Goal: Task Accomplishment & Management: Manage account settings

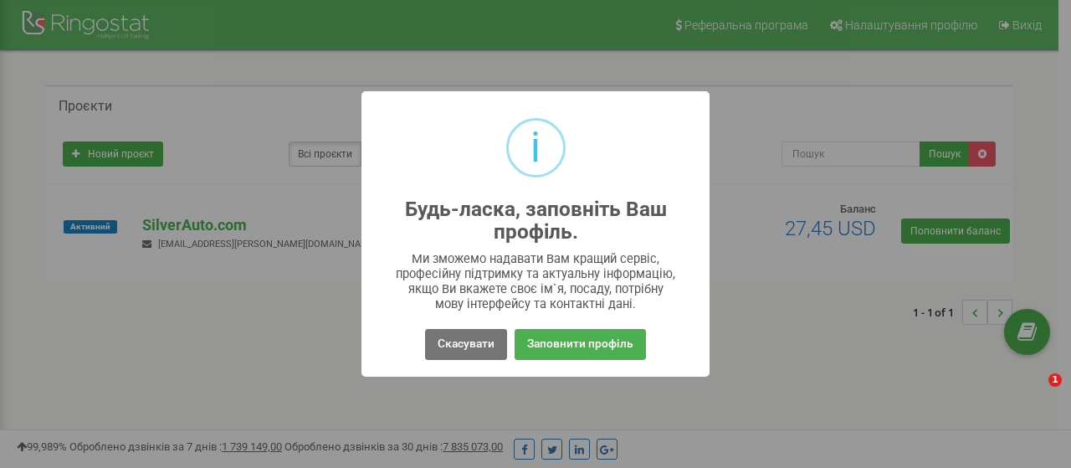
drag, startPoint x: 820, startPoint y: 332, endPoint x: 811, endPoint y: 300, distance: 32.9
click at [820, 332] on div "i Будь-ласка, заповніть Ваш профіль. × Ми зможемо надавати Вам кращий сервіс, п…" at bounding box center [535, 234] width 1071 height 468
click at [440, 342] on button "Скасувати" at bounding box center [466, 344] width 82 height 31
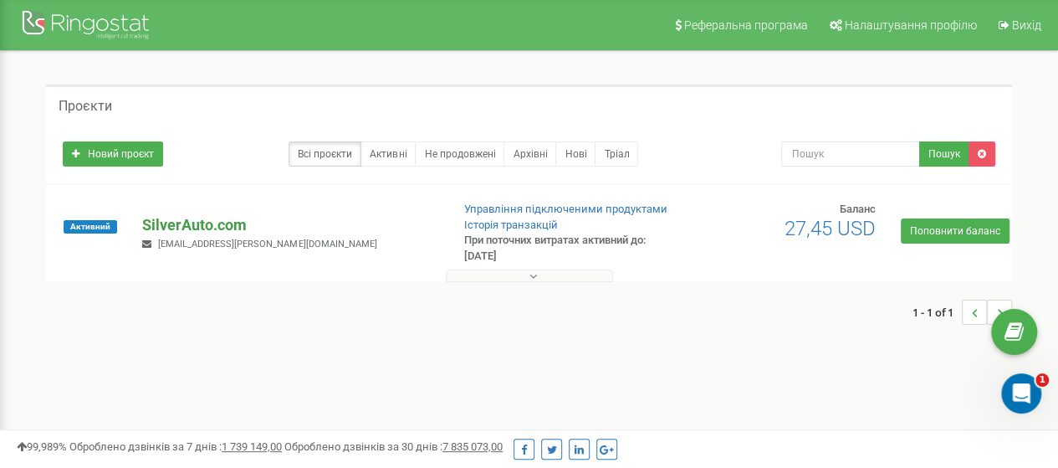
click at [187, 222] on p "SilverAuto.сom" at bounding box center [289, 225] width 294 height 22
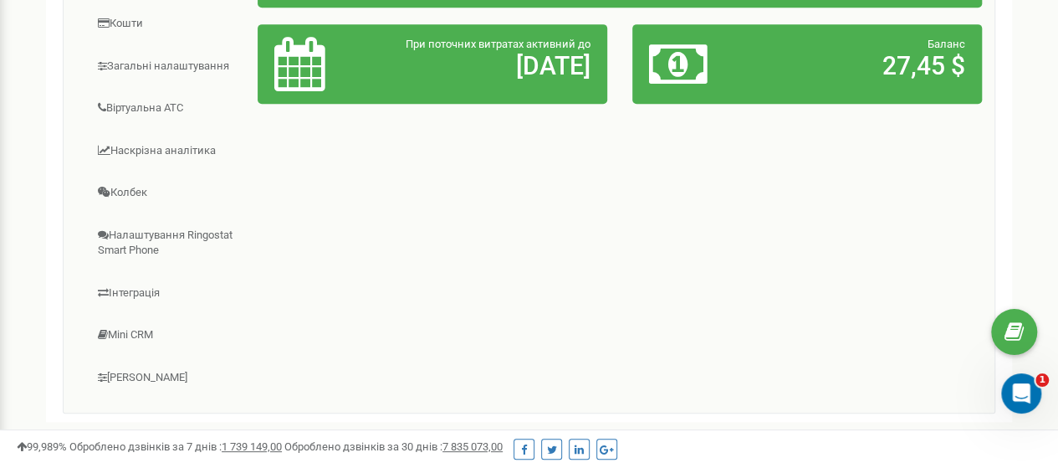
scroll to position [535, 0]
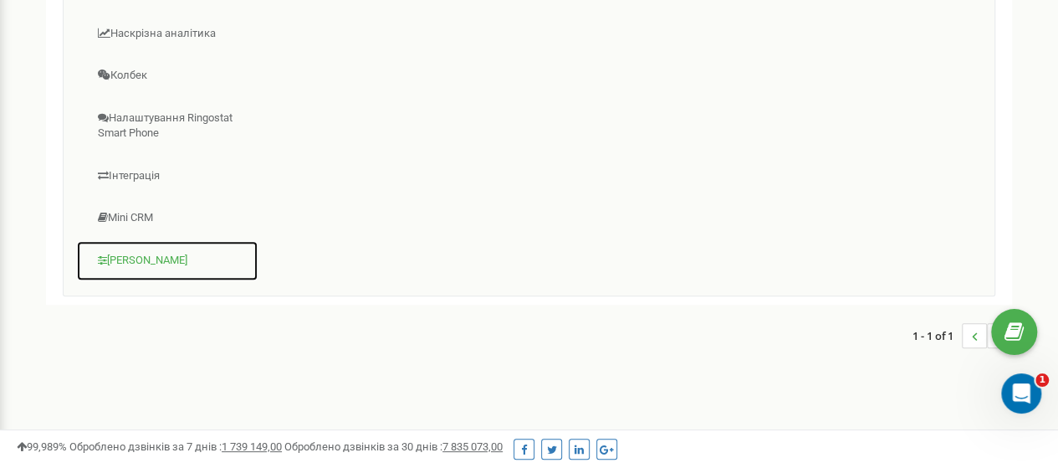
click at [114, 262] on link "[PERSON_NAME]" at bounding box center [167, 260] width 182 height 41
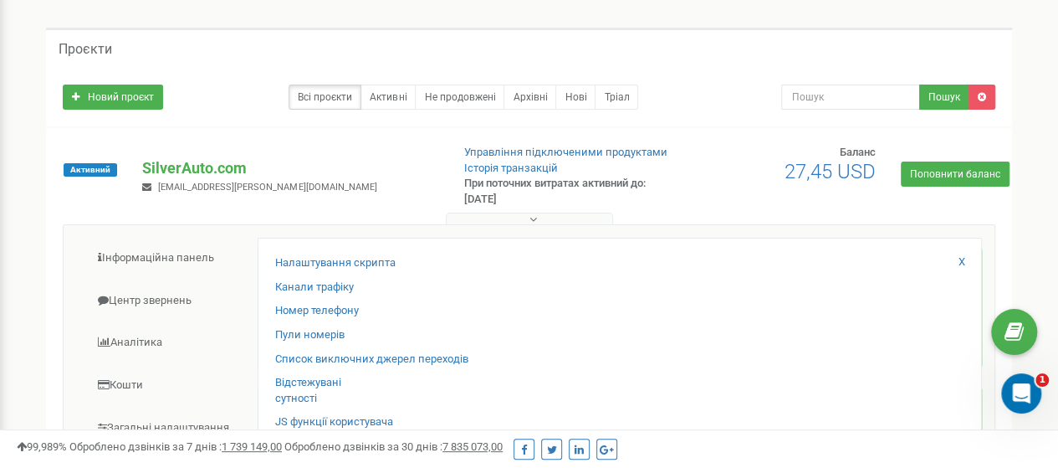
scroll to position [33, 0]
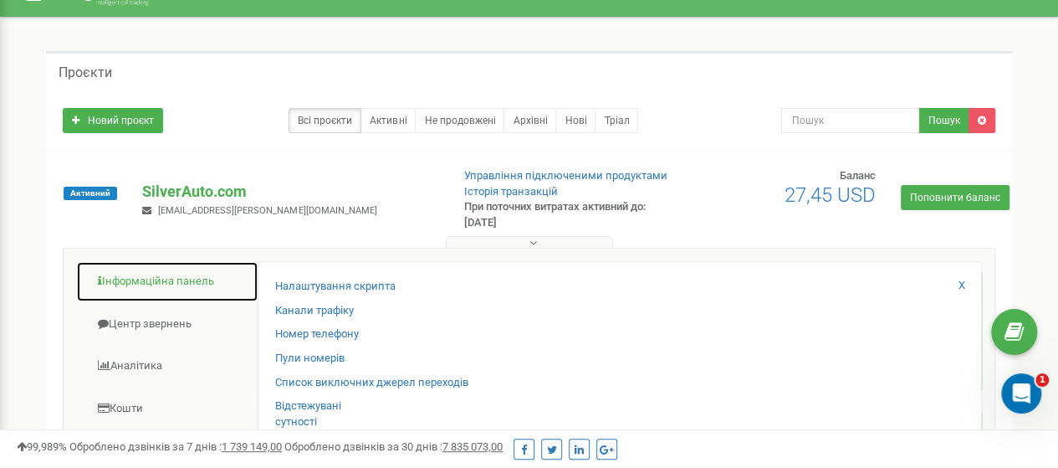
click at [164, 279] on link "Інформаційна панель" at bounding box center [167, 281] width 182 height 41
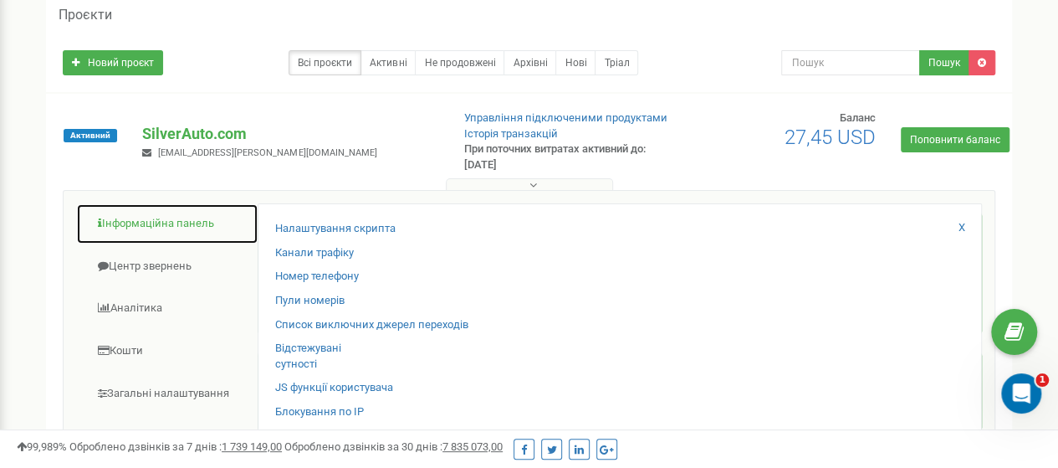
scroll to position [117, 0]
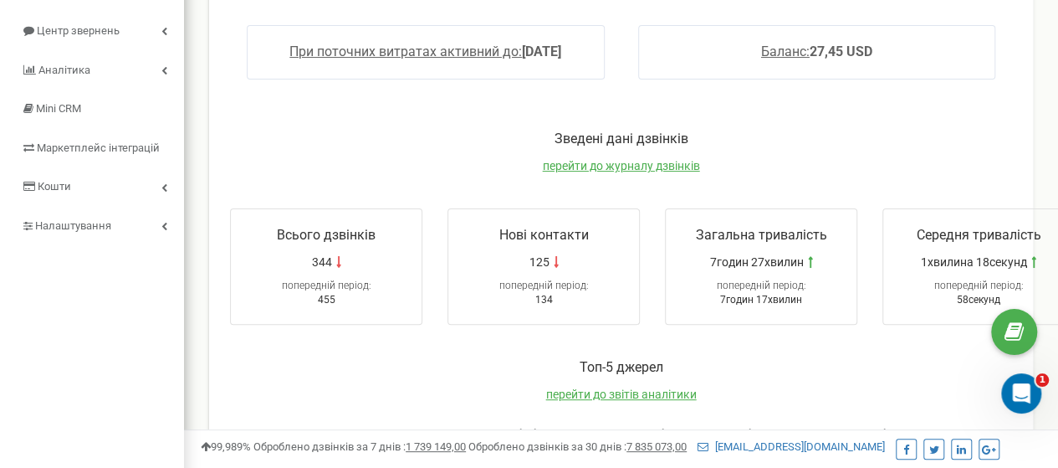
scroll to position [539, 0]
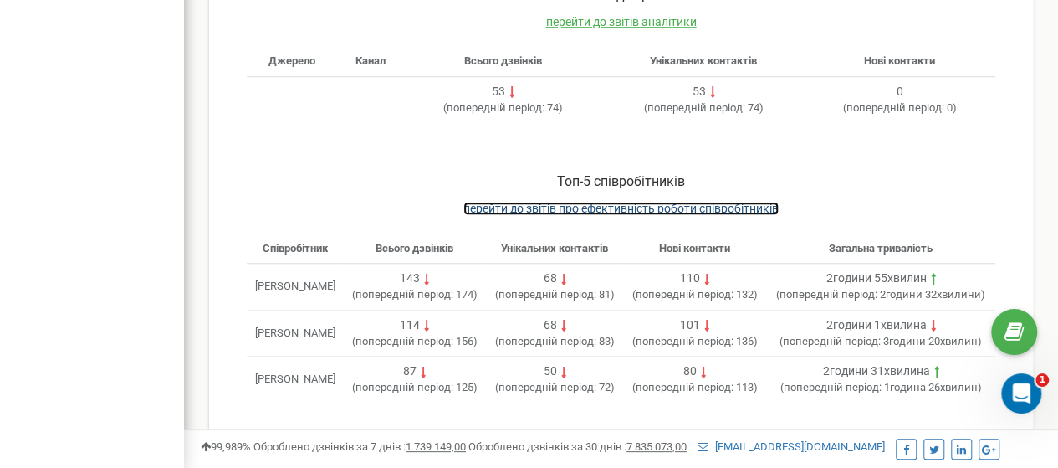
click at [726, 207] on span "перейти до звітів про ефективність роботи співробітників" at bounding box center [620, 208] width 315 height 13
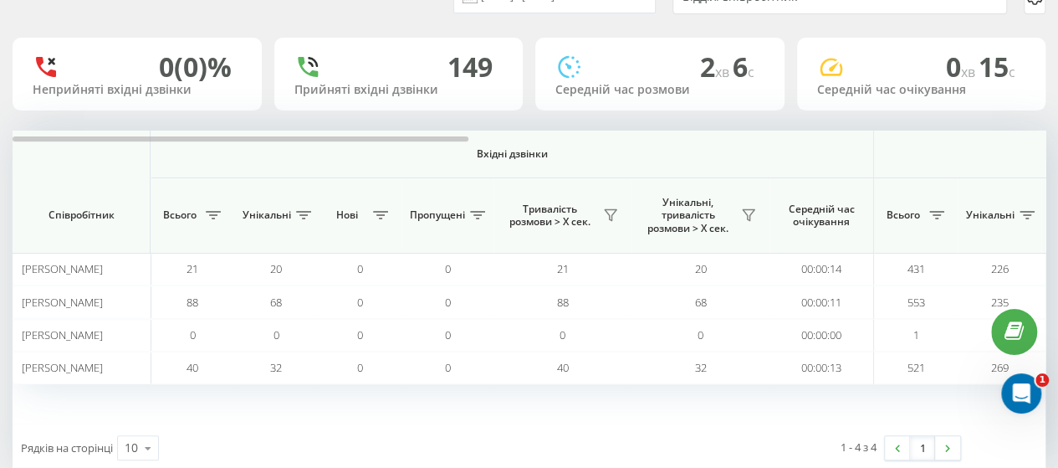
scroll to position [120, 0]
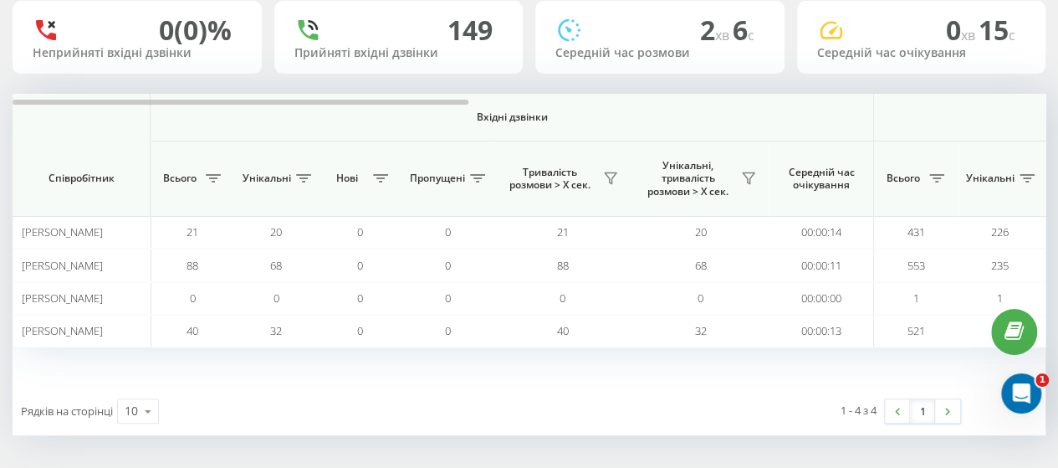
click at [527, 384] on div "Вхідні дзвінки Вихідні дзвінки Всі дзвінки Співробітник Всього Унікальні Нові П…" at bounding box center [529, 240] width 1033 height 293
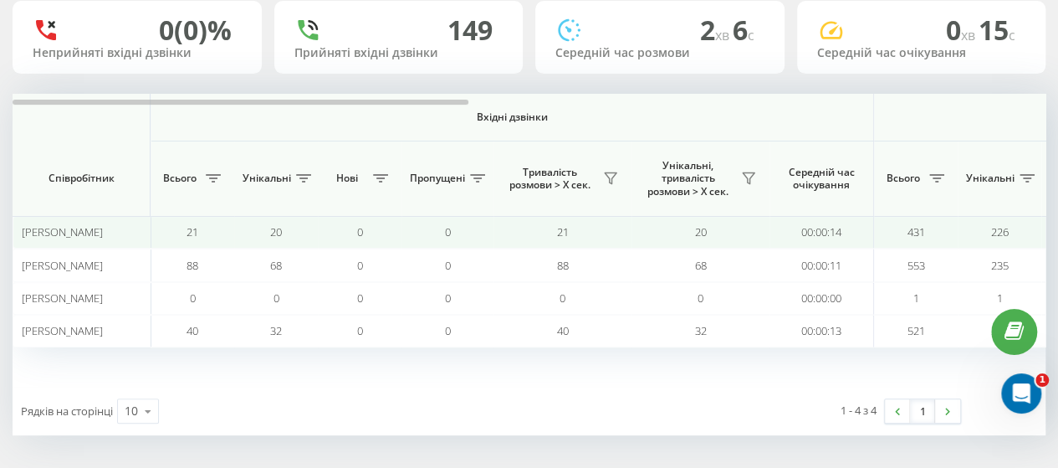
scroll to position [0, 0]
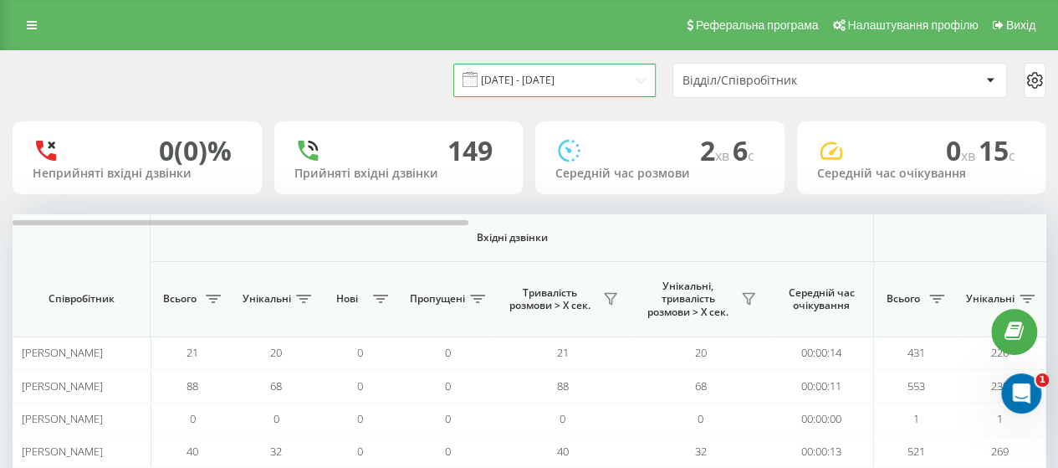
click at [592, 84] on input "19.08.2025 - 19.09.2025" at bounding box center [554, 80] width 202 height 33
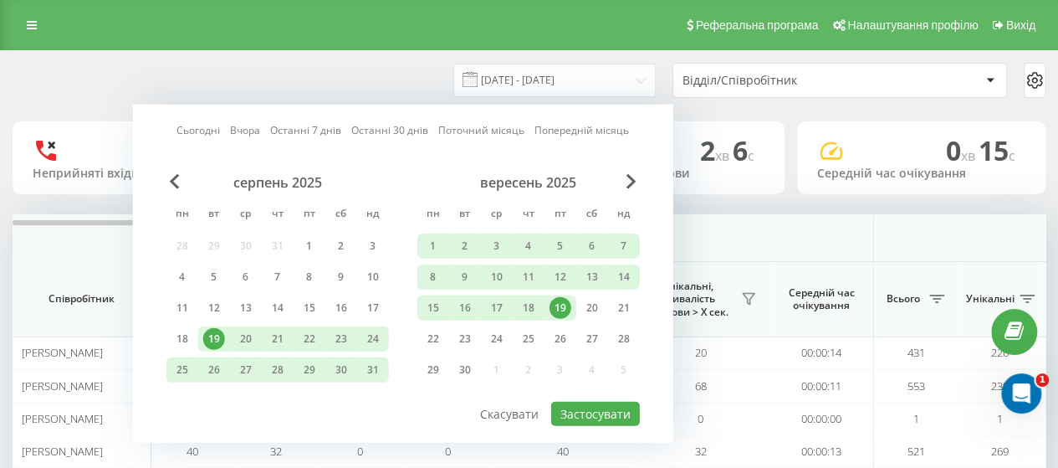
click at [559, 306] on div "19" at bounding box center [561, 308] width 22 height 22
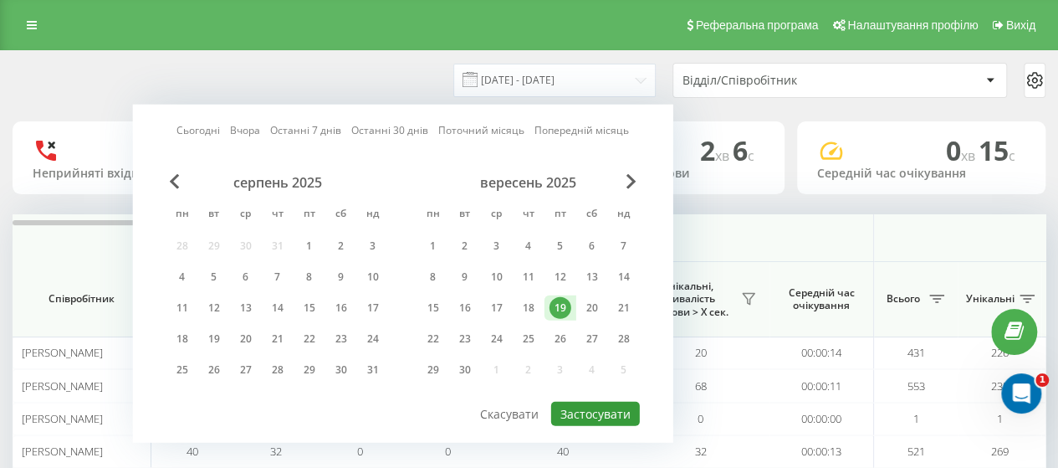
click at [592, 412] on button "Застосувати" at bounding box center [595, 413] width 89 height 24
type input "19.09.2025 - 19.09.2025"
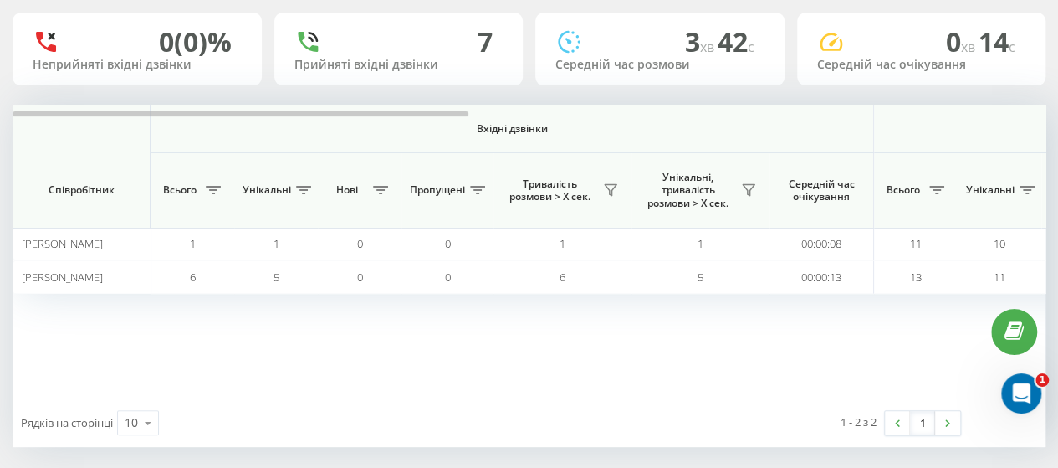
scroll to position [120, 0]
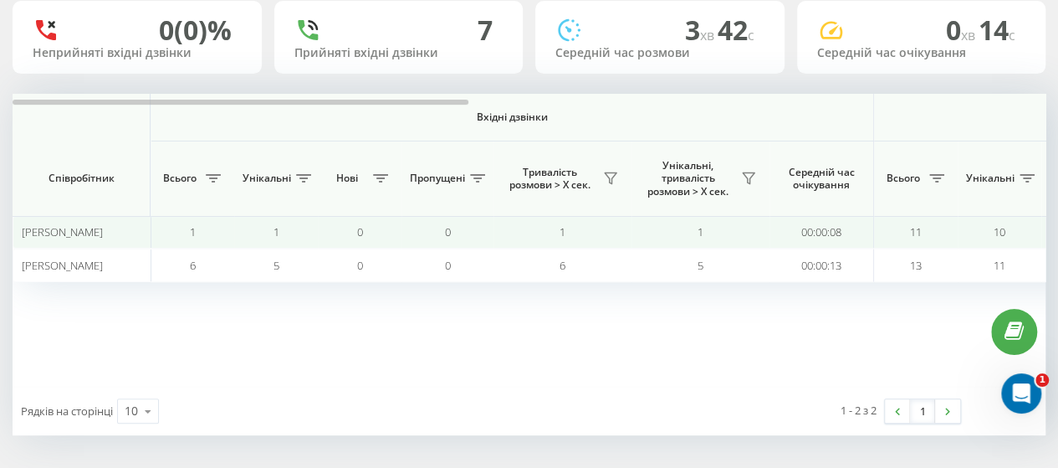
click at [911, 238] on span "11" at bounding box center [916, 231] width 12 height 15
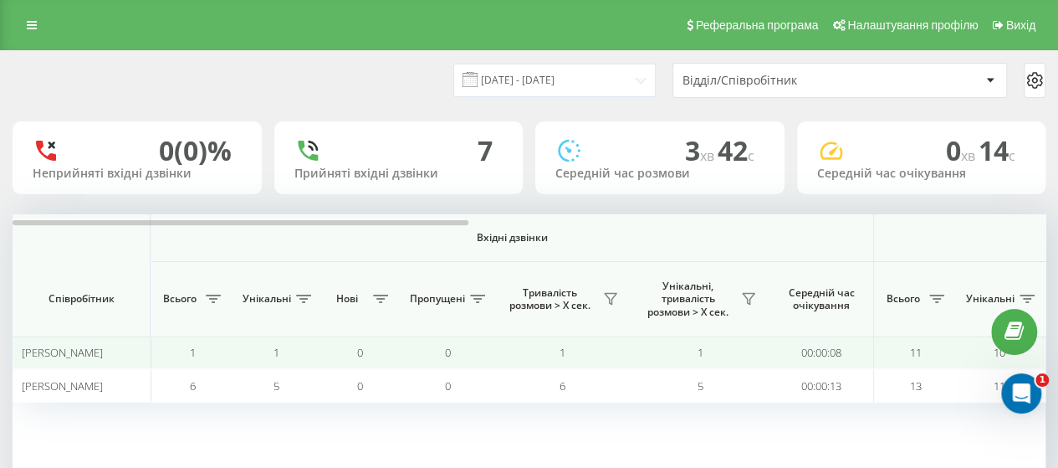
scroll to position [84, 0]
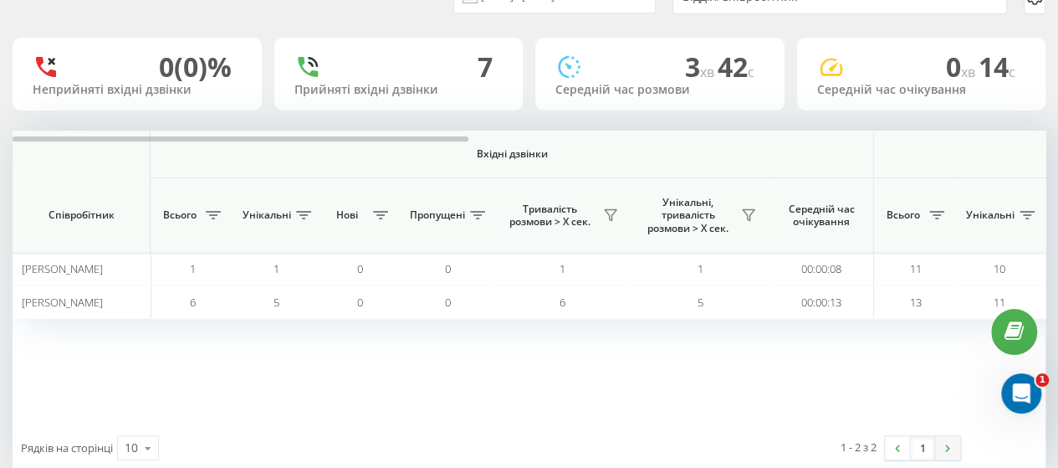
click at [947, 450] on img at bounding box center [947, 448] width 5 height 8
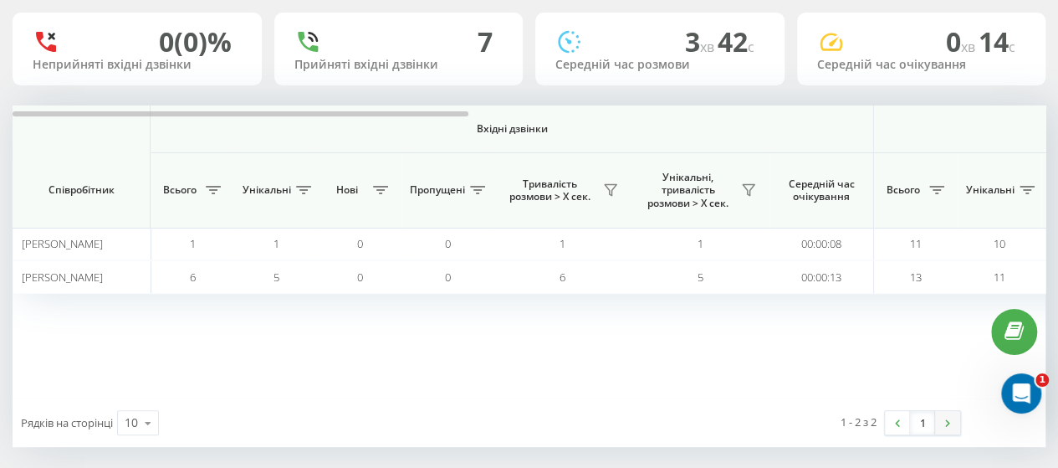
click at [953, 422] on link at bounding box center [947, 422] width 25 height 23
click at [898, 422] on img at bounding box center [897, 423] width 5 height 8
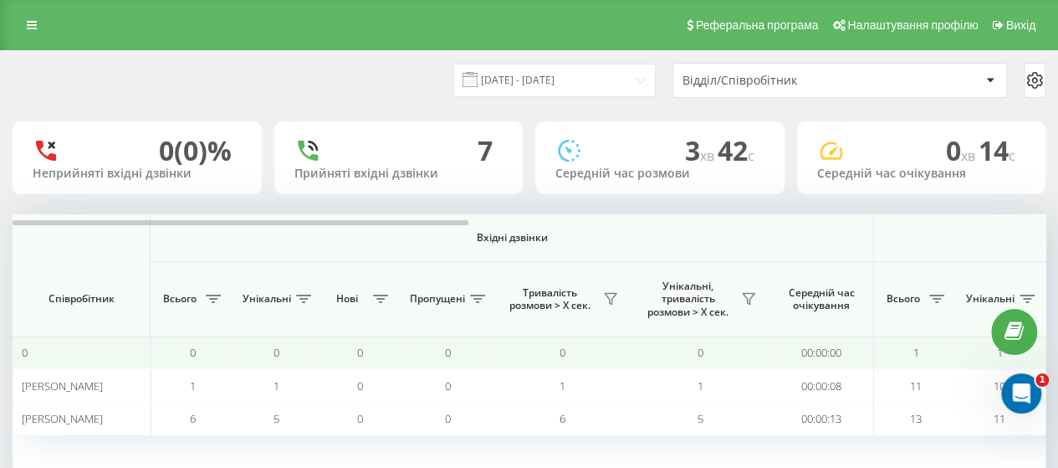
scroll to position [120, 0]
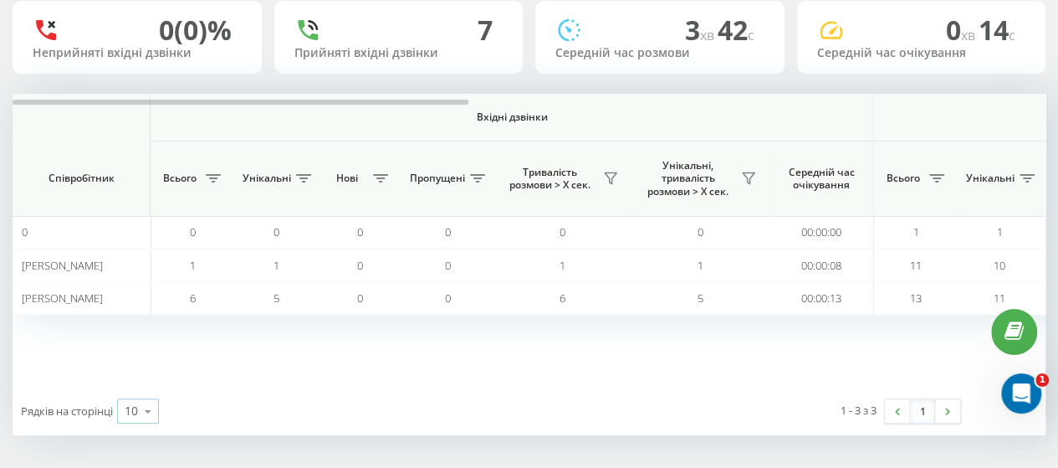
click at [141, 404] on icon at bounding box center [147, 411] width 25 height 33
click at [138, 389] on span "100" at bounding box center [135, 387] width 20 height 16
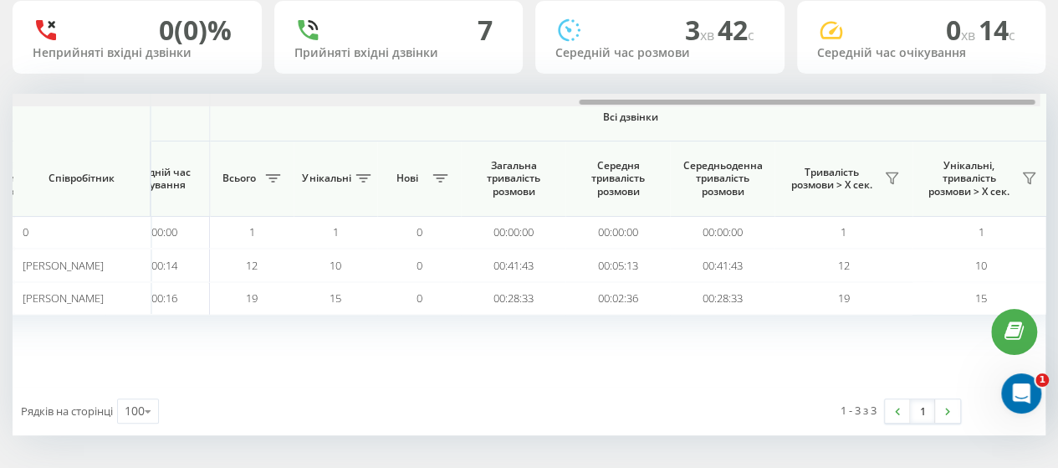
scroll to position [0, 1301]
drag, startPoint x: 225, startPoint y: 100, endPoint x: 828, endPoint y: 80, distance: 603.3
click at [828, 80] on div "19.09.2025 - 19.09.2025 Відділ/Співробітник 0 (0)% Неприйняті вхідні дзвінки 7 …" at bounding box center [529, 183] width 1033 height 504
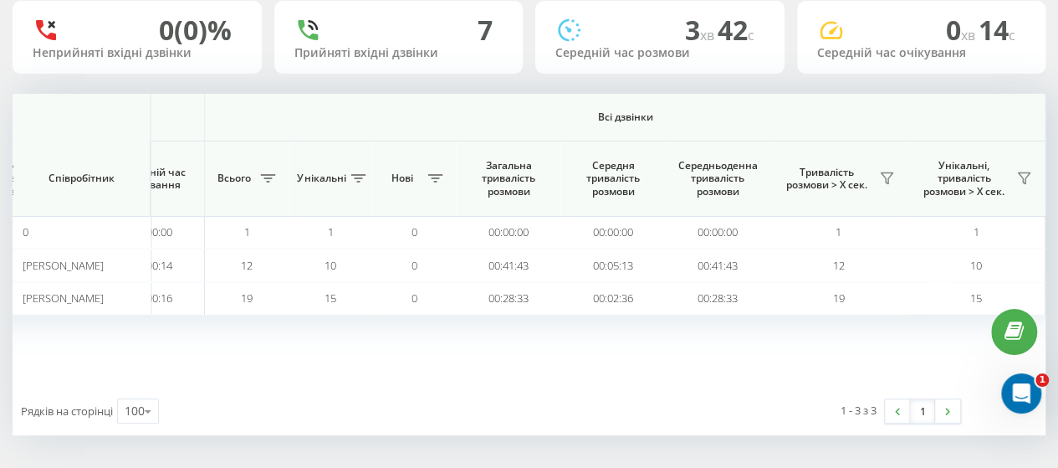
scroll to position [0, 0]
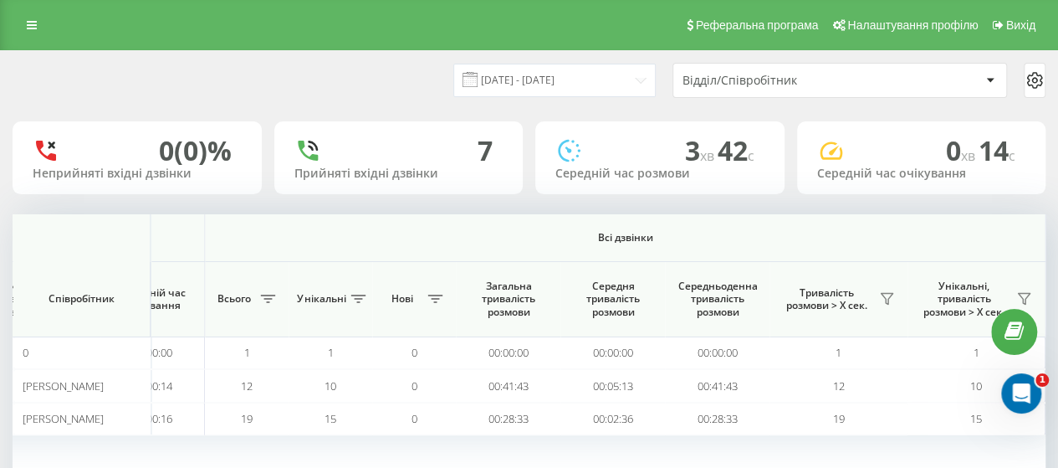
click at [775, 68] on div "Відділ/Співробітник" at bounding box center [839, 80] width 333 height 33
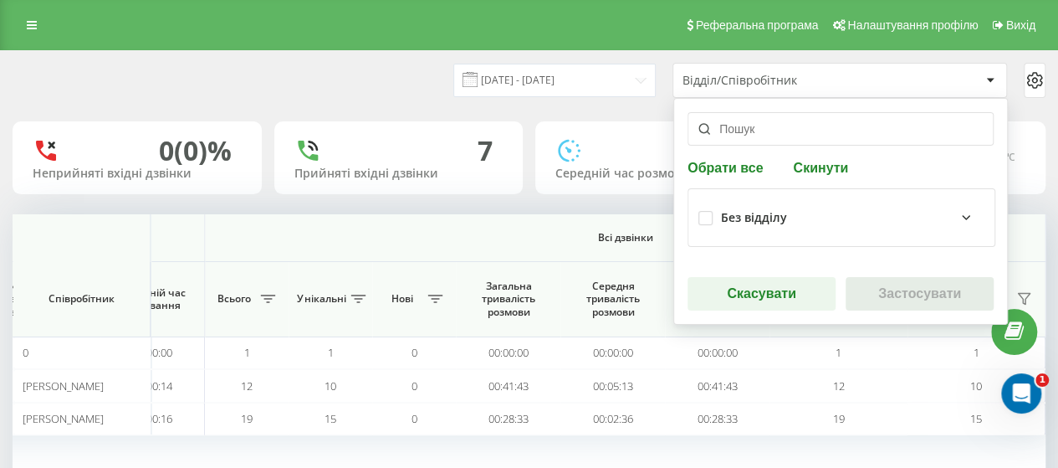
click at [974, 215] on div "Без відділу" at bounding box center [842, 217] width 308 height 59
click at [964, 215] on div "Без відділу" at bounding box center [852, 217] width 263 height 20
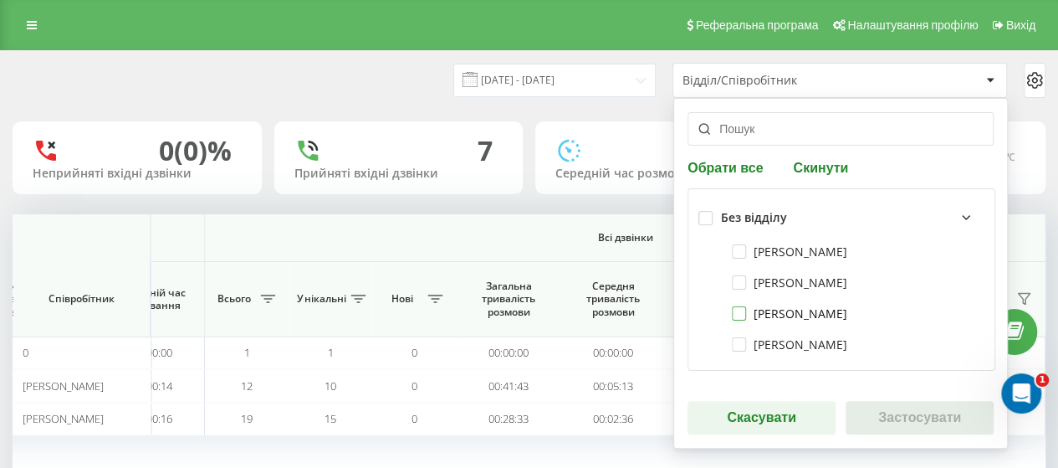
click at [804, 309] on label "[PERSON_NAME]" at bounding box center [789, 313] width 115 height 14
checkbox input "true"
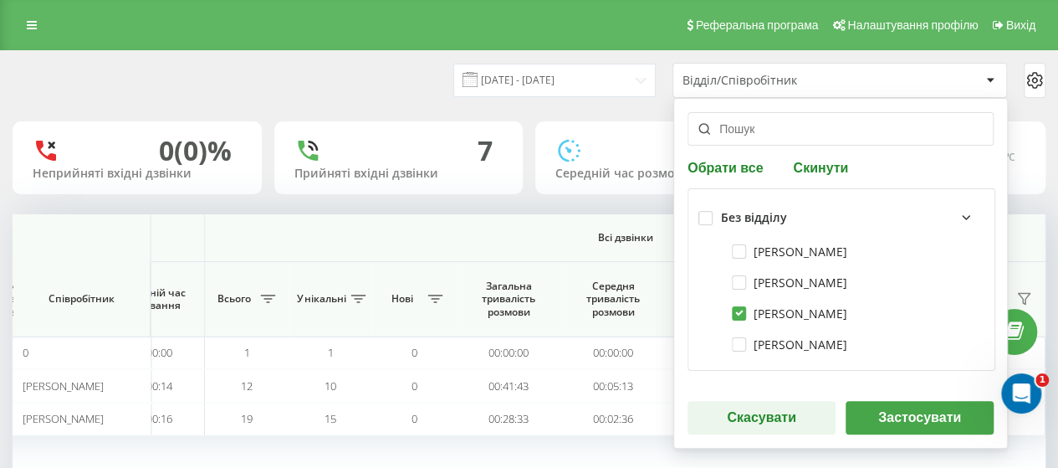
click at [925, 410] on button "Застосувати" at bounding box center [920, 417] width 148 height 33
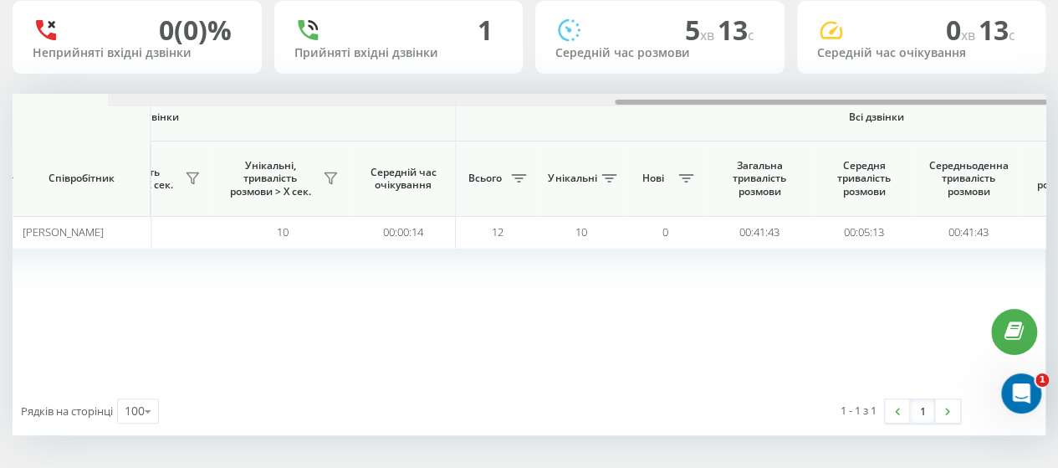
scroll to position [0, 1161]
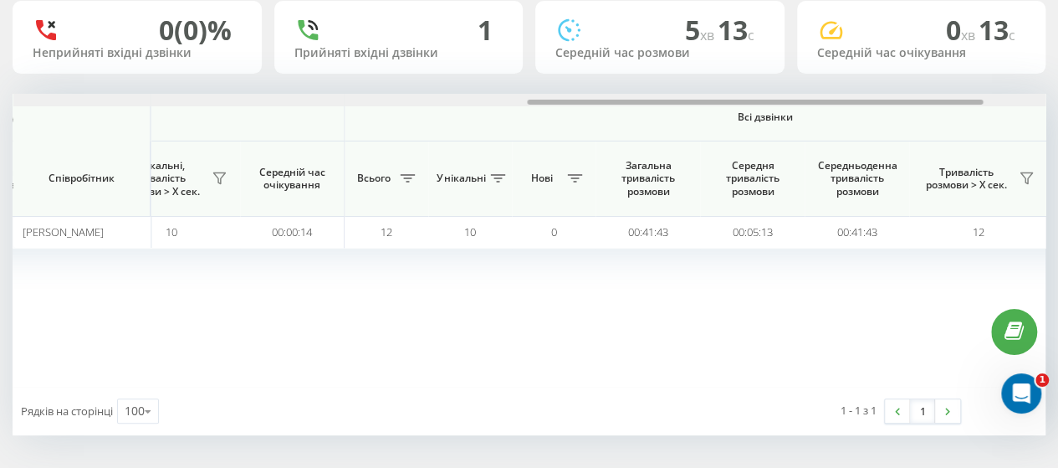
drag, startPoint x: 310, startPoint y: 103, endPoint x: 825, endPoint y: 108, distance: 514.4
click at [825, 108] on div "Вхідні дзвінки Вихідні дзвінки Всі дзвінки Співробітник Всього Унікальні Нові П…" at bounding box center [529, 240] width 1033 height 293
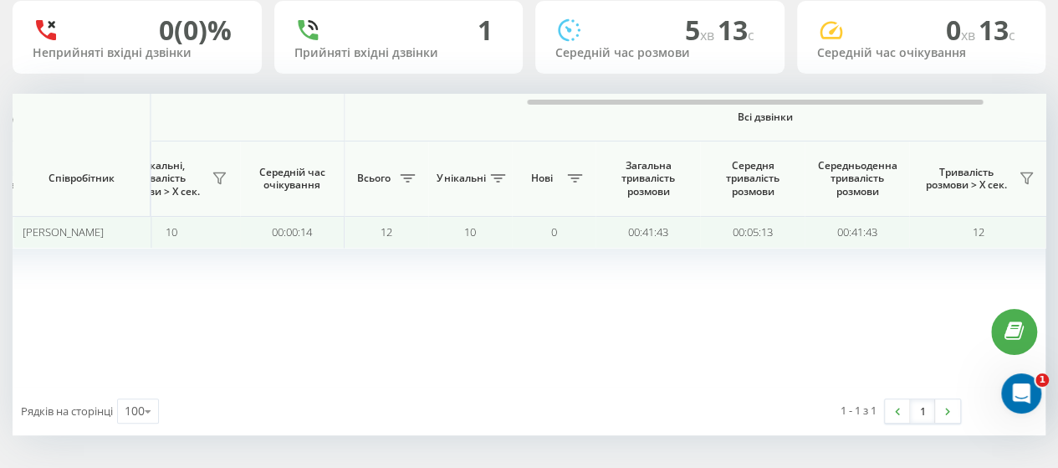
click at [644, 243] on td "00:41:43" at bounding box center [648, 232] width 105 height 33
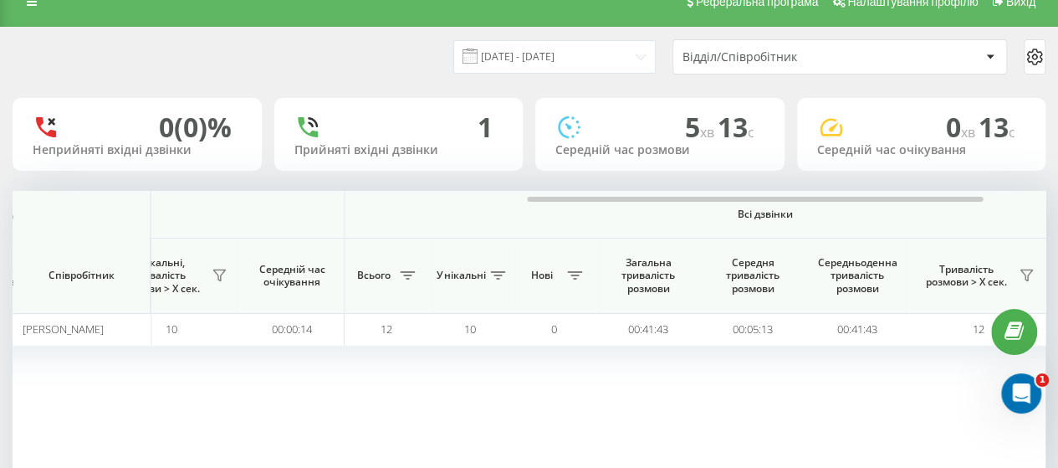
scroll to position [0, 0]
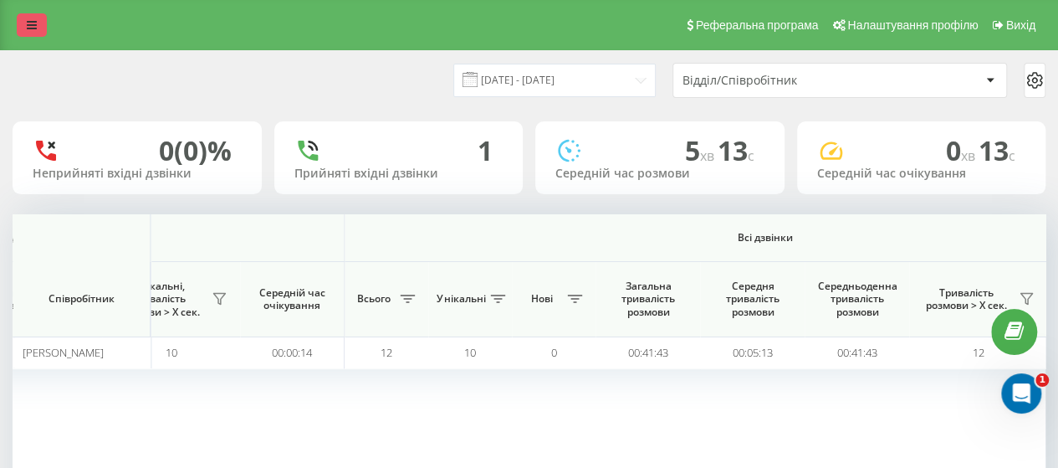
click at [20, 19] on link at bounding box center [32, 24] width 30 height 23
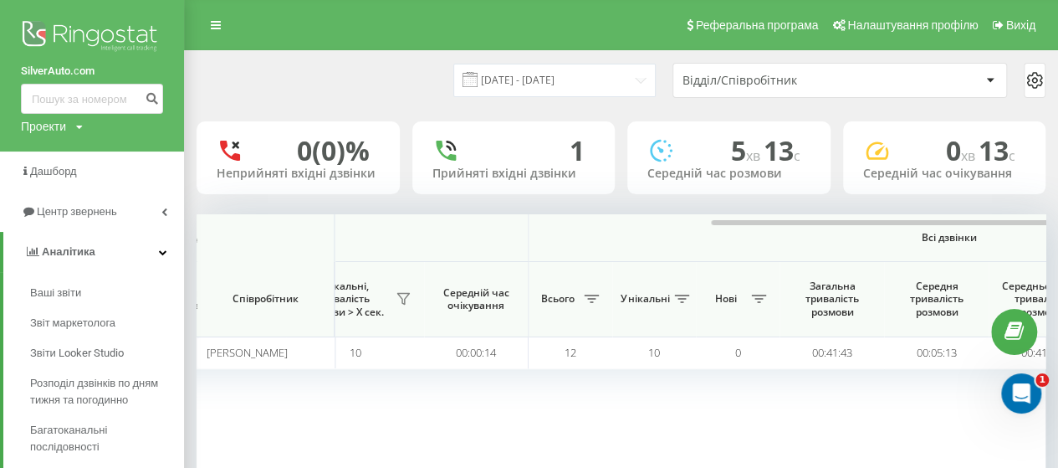
click at [54, 69] on link "SilverAuto.сom" at bounding box center [92, 71] width 142 height 17
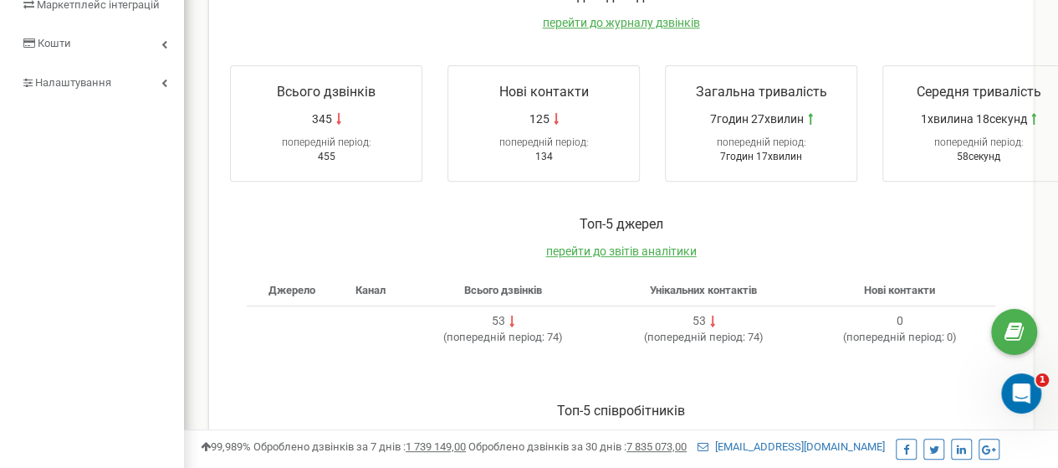
scroll to position [418, 0]
